Goal: Register for event/course

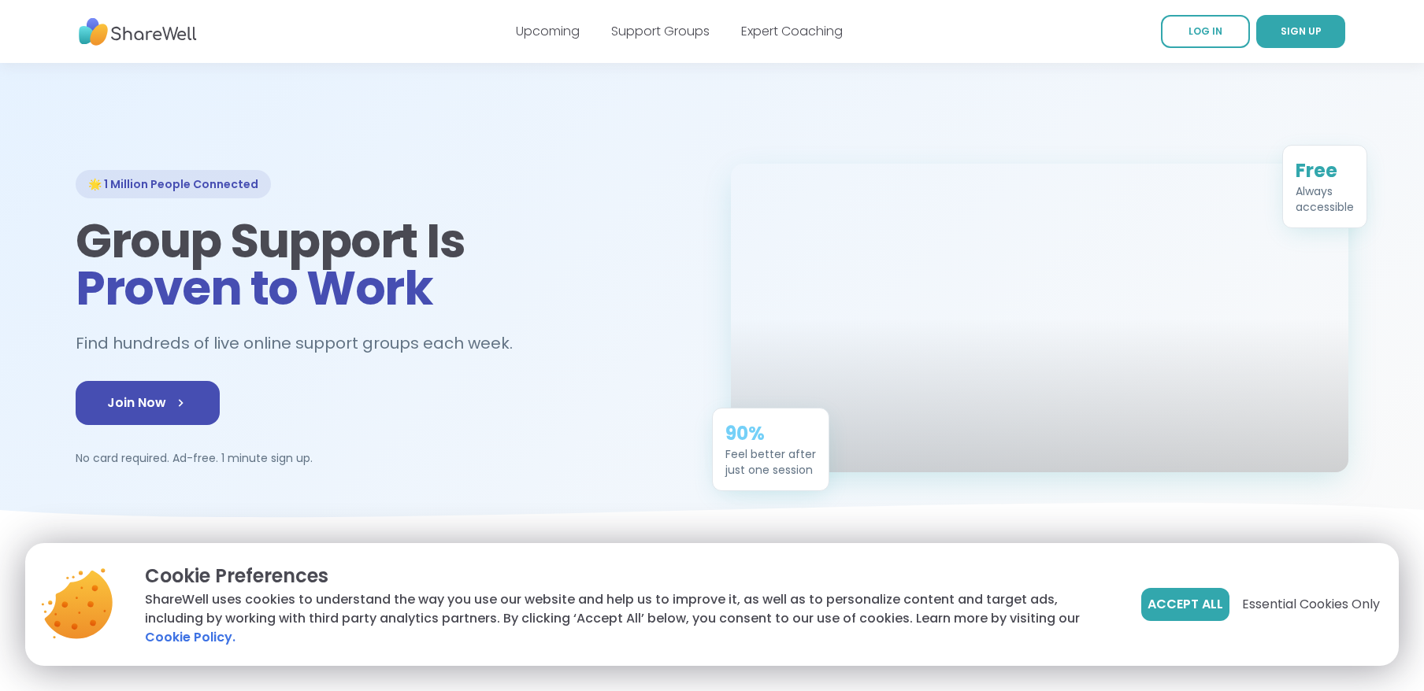
scroll to position [315, 0]
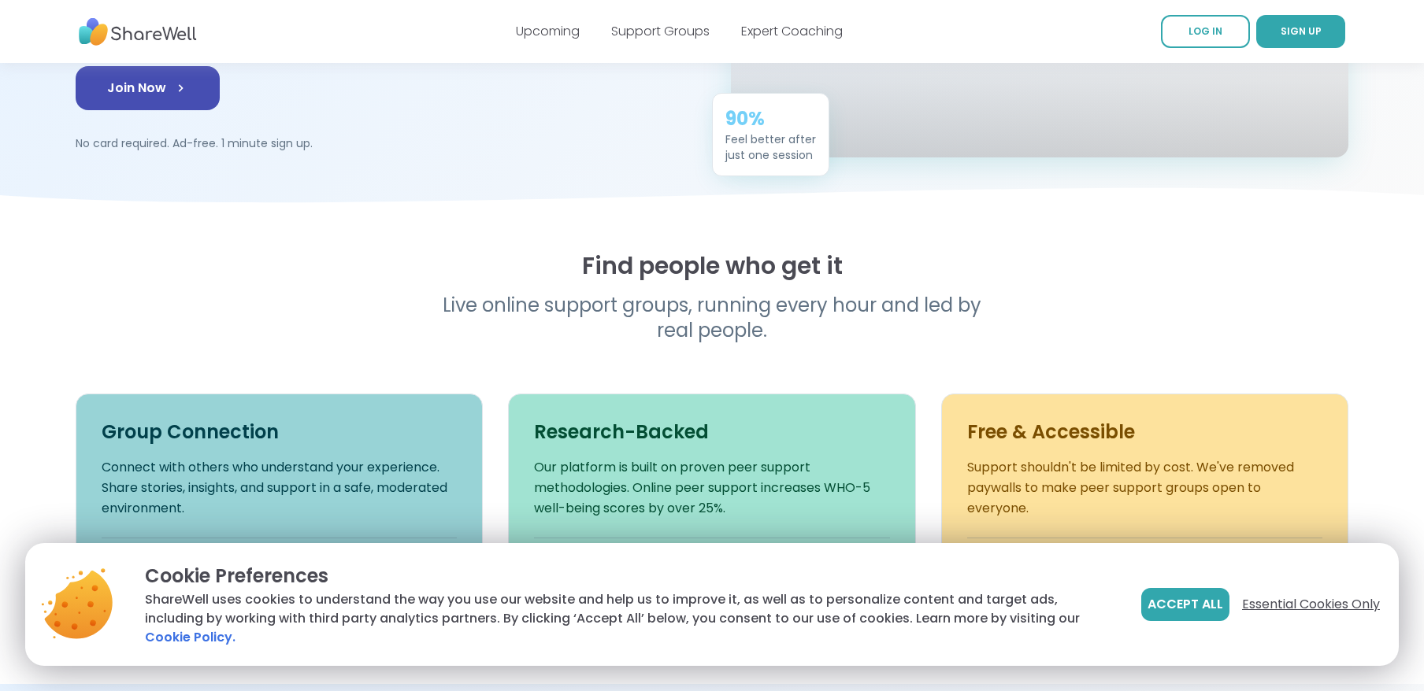
click at [1250, 607] on span "Essential Cookies Only" at bounding box center [1311, 604] width 138 height 19
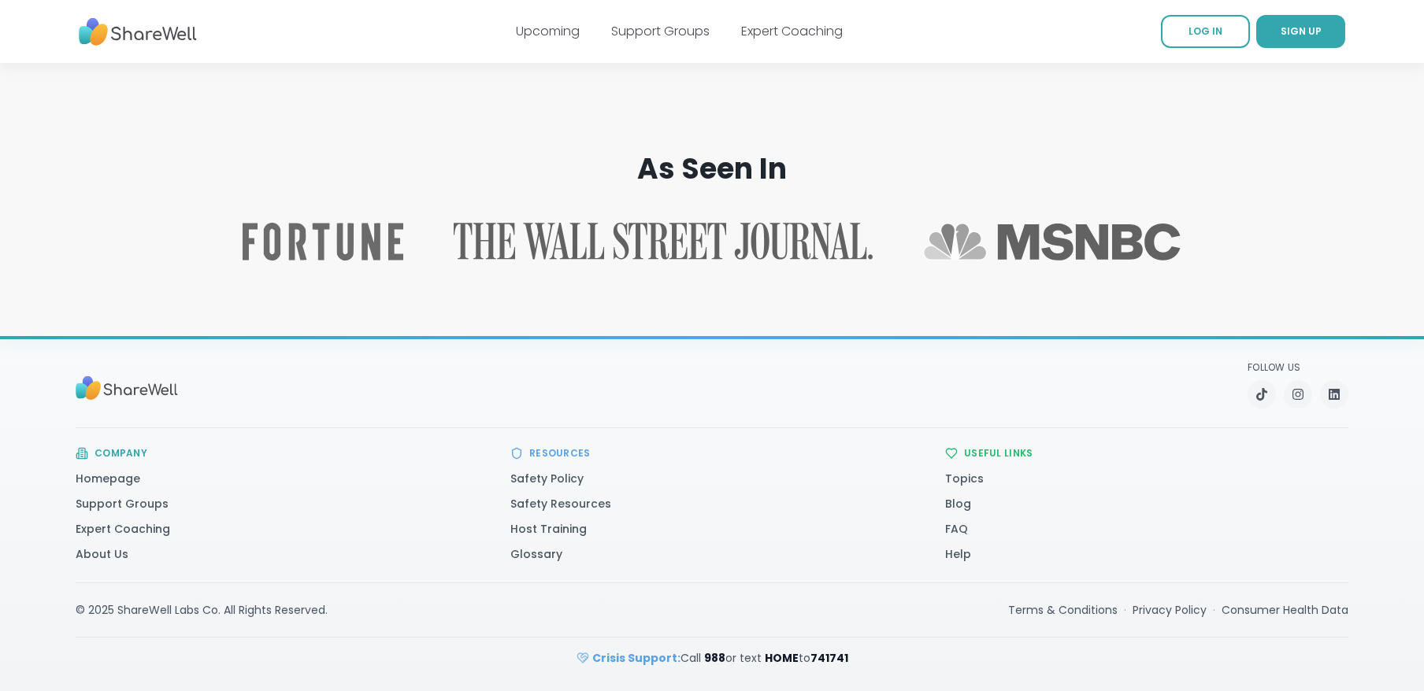
scroll to position [2477, 0]
click at [135, 499] on link "Support Groups" at bounding box center [122, 504] width 93 height 16
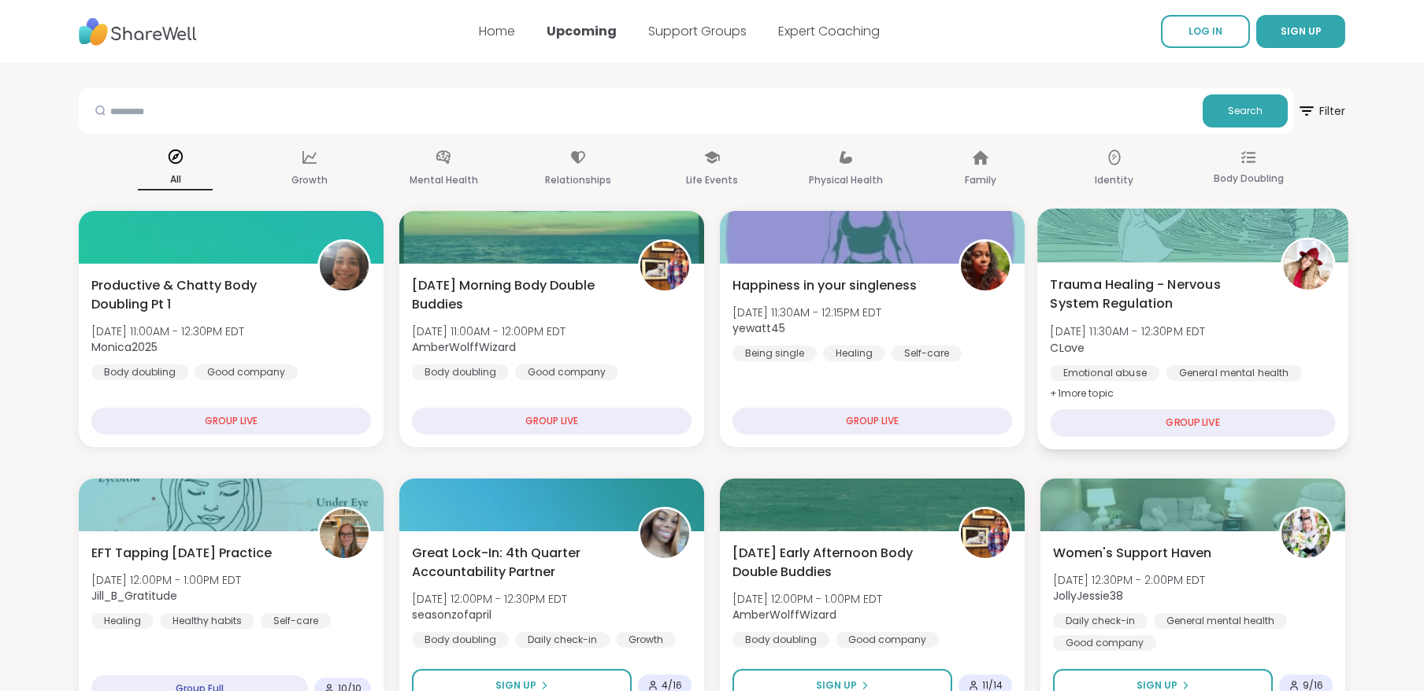
click at [1148, 287] on span "Trauma Healing - Nervous System Regulation" at bounding box center [1156, 295] width 213 height 39
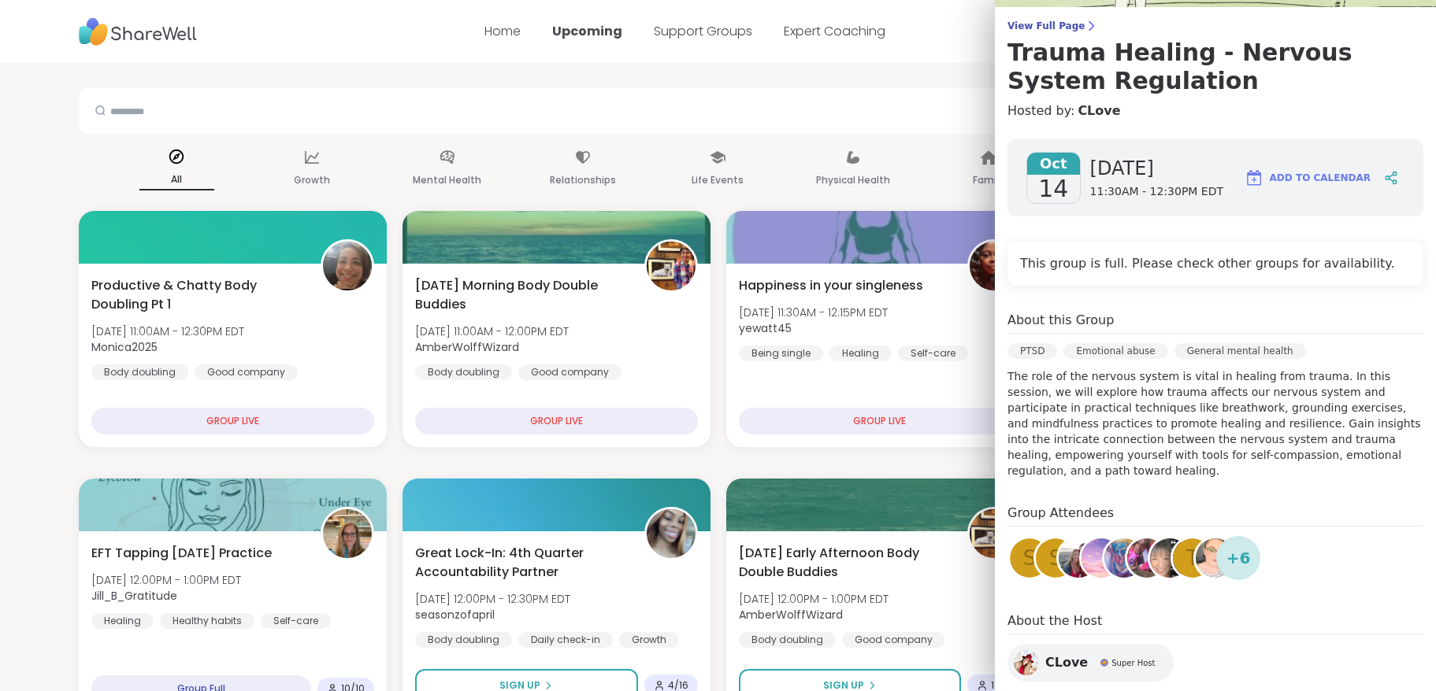
scroll to position [217, 0]
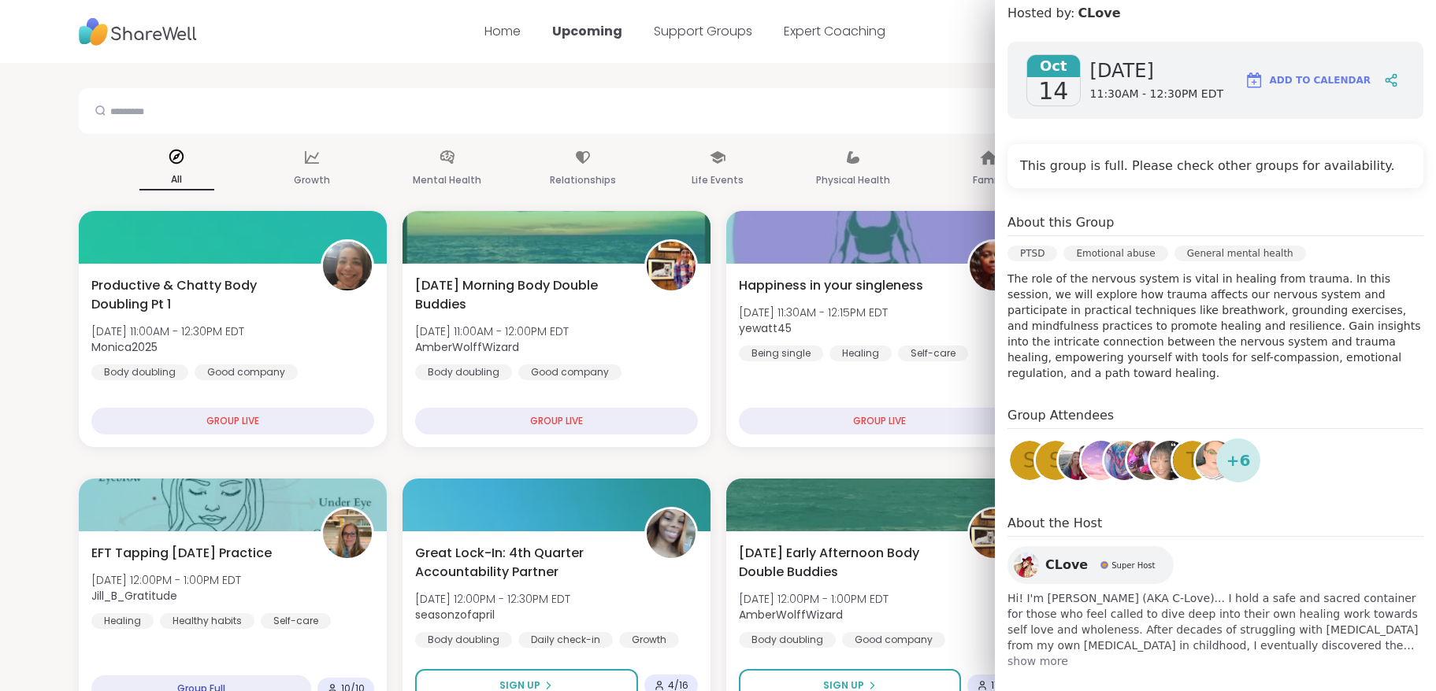
click at [1047, 654] on span "show more" at bounding box center [1215, 662] width 416 height 16
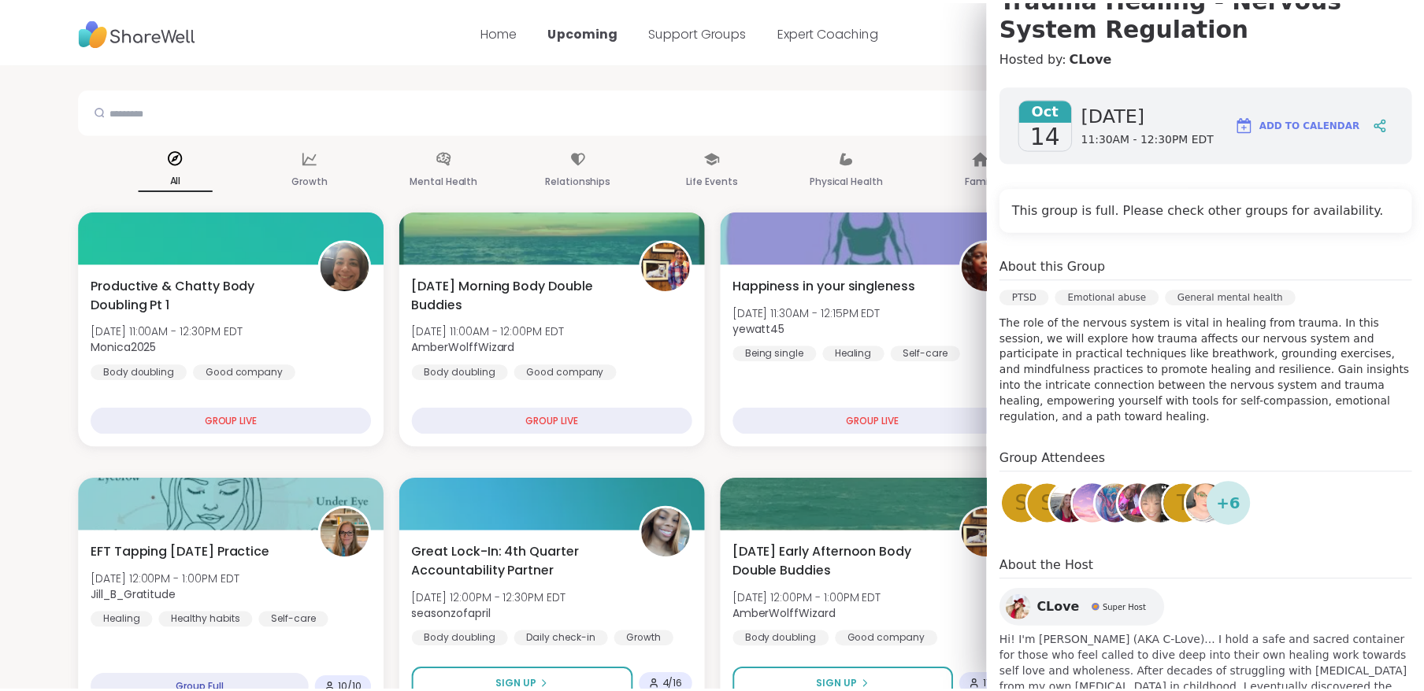
scroll to position [0, 0]
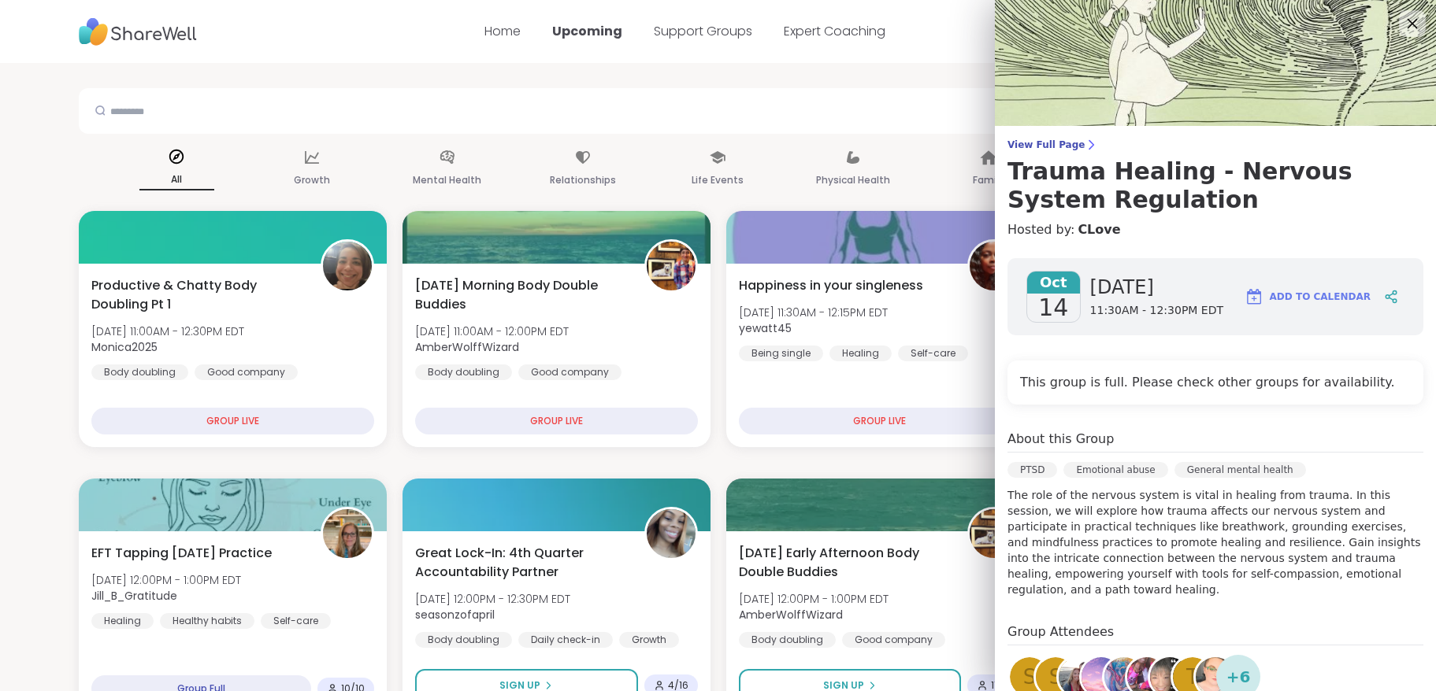
click at [1402, 17] on icon at bounding box center [1412, 23] width 20 height 20
